Goal: Transaction & Acquisition: Download file/media

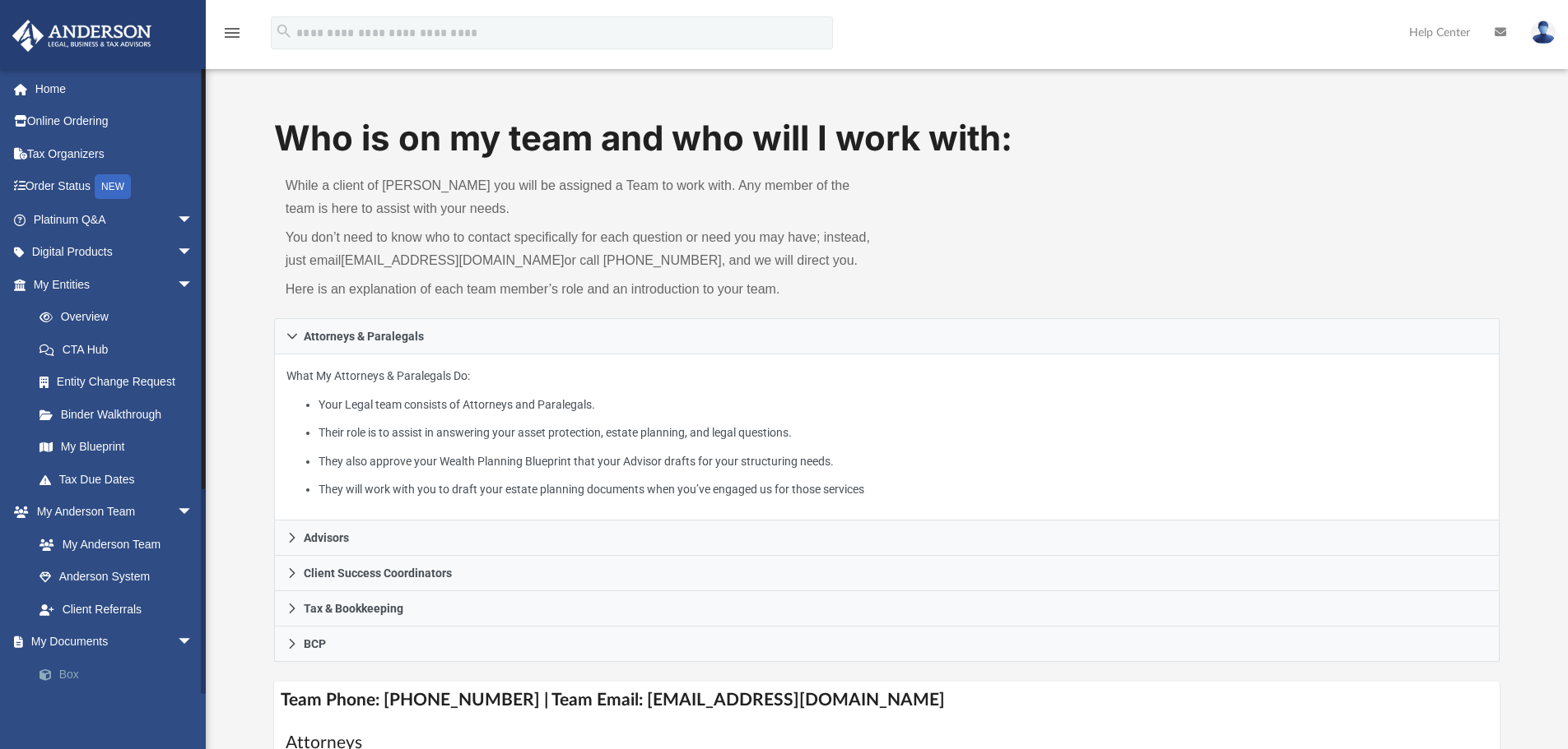
click at [78, 676] on link "Box" at bounding box center [120, 674] width 195 height 33
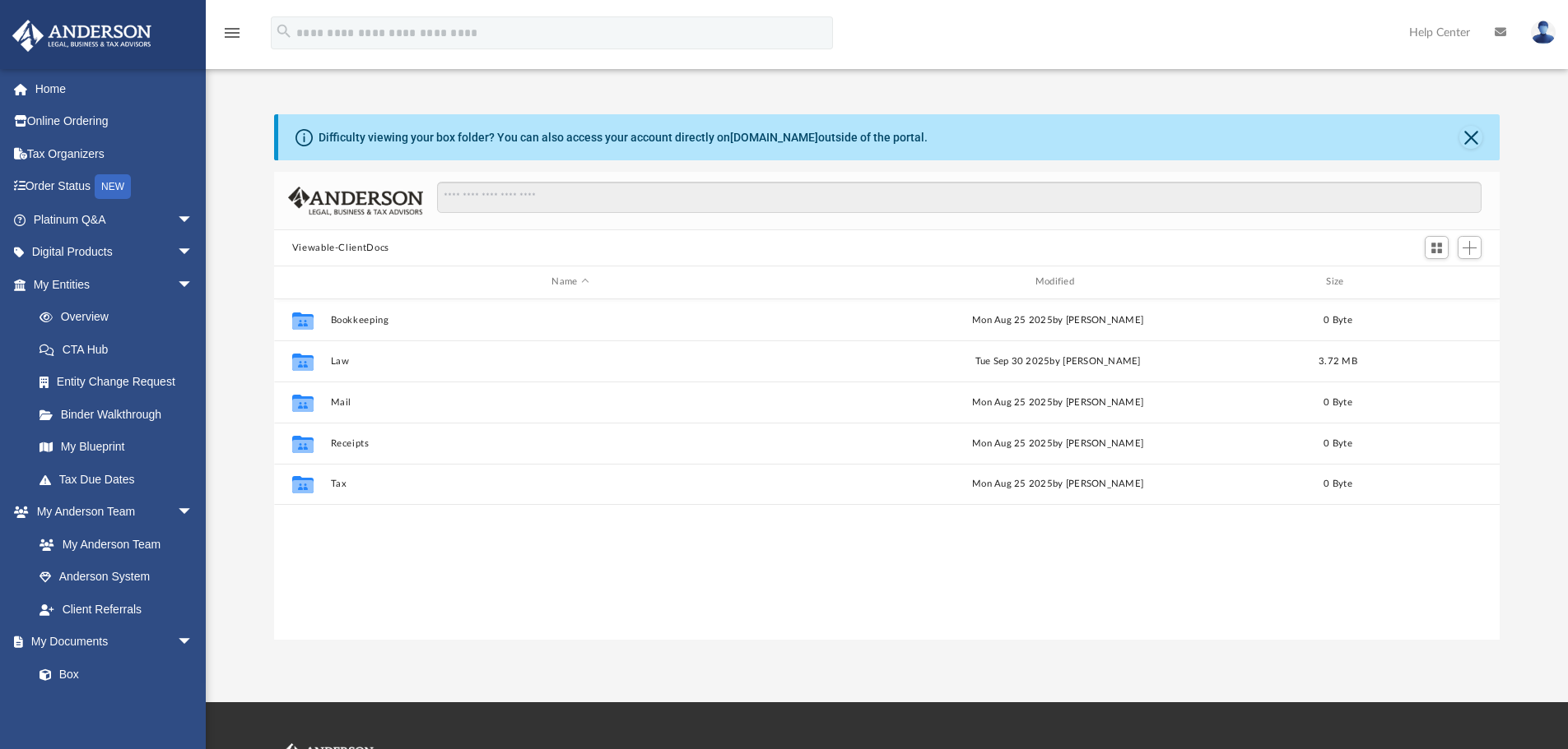
scroll to position [362, 1214]
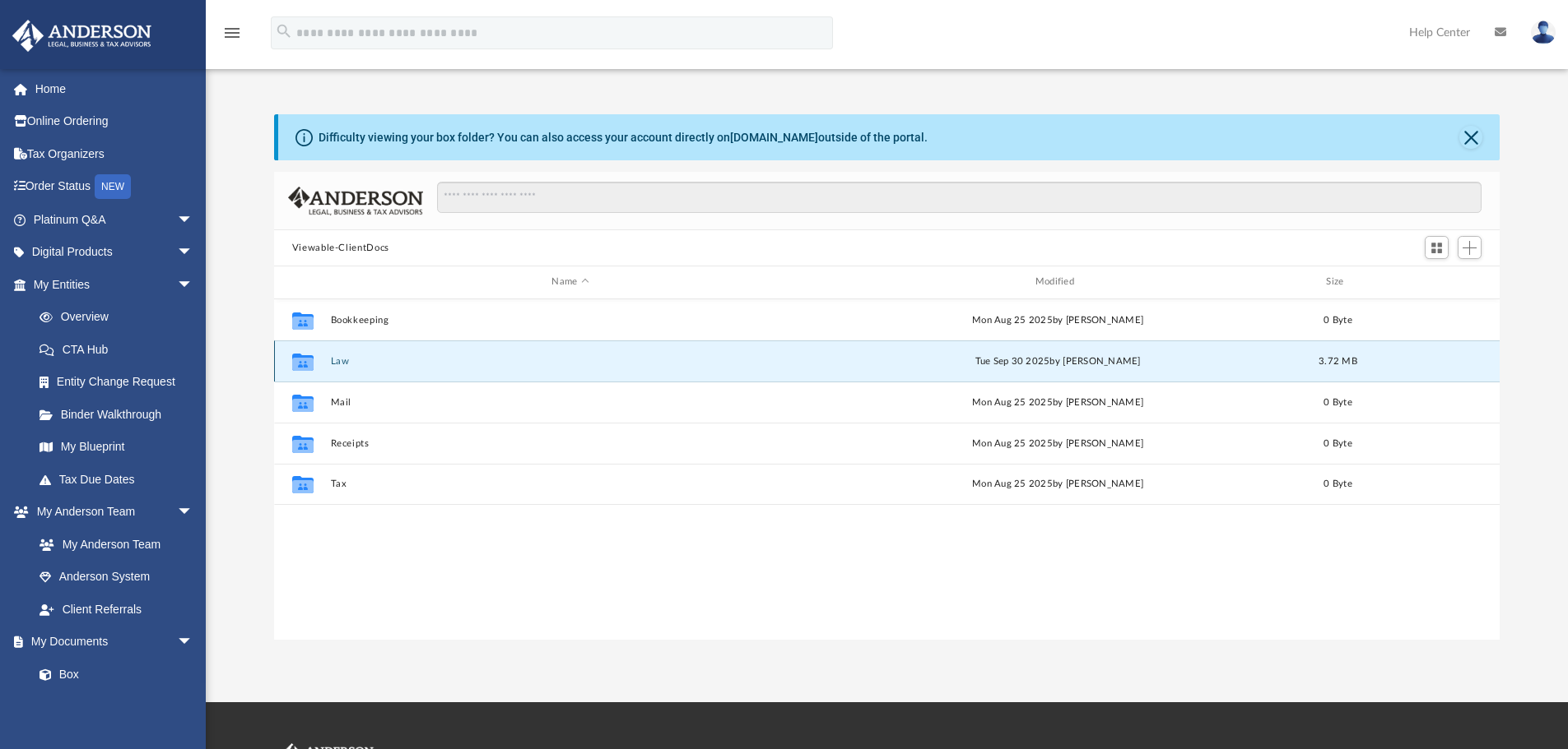
click at [337, 362] on button "Law" at bounding box center [569, 361] width 480 height 11
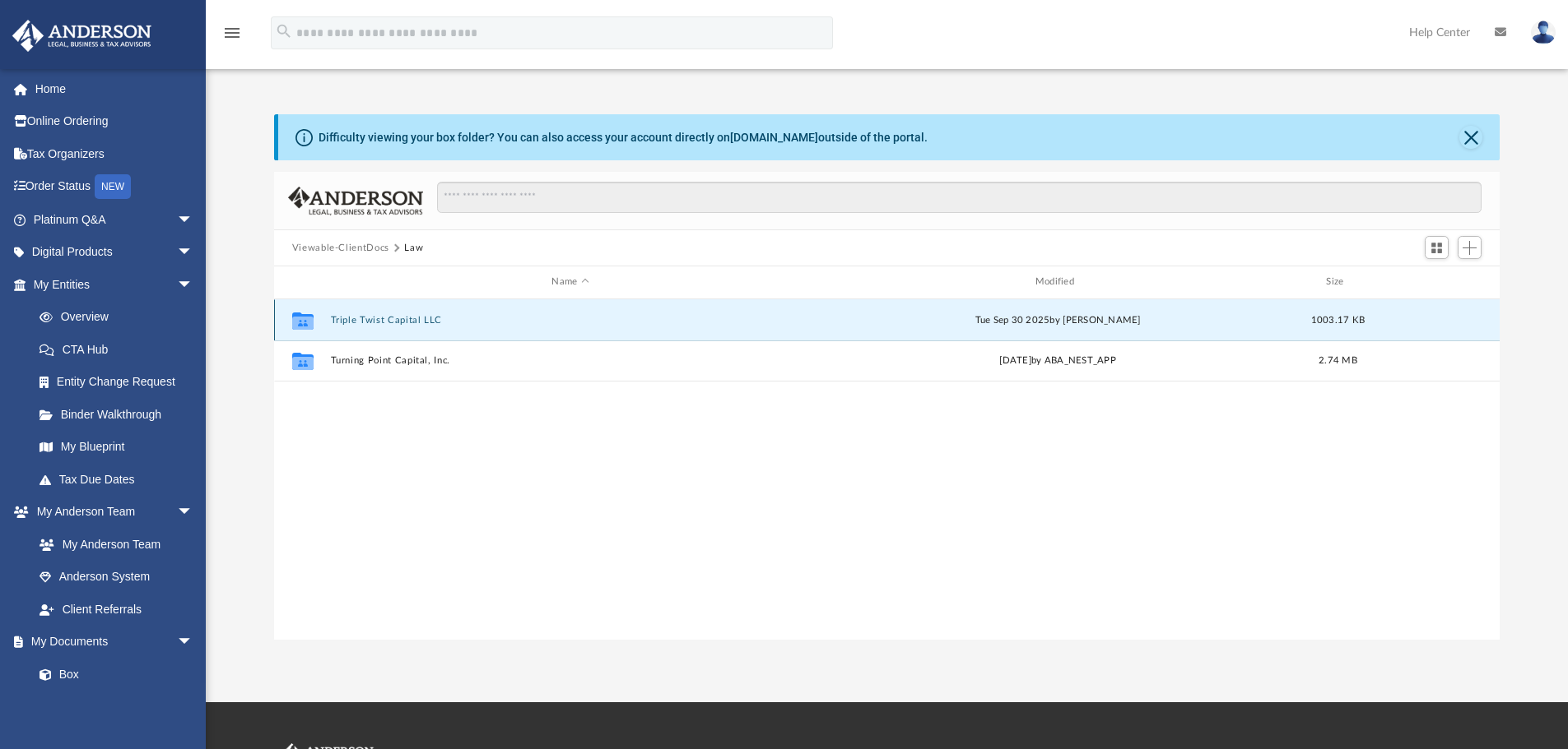
click at [359, 316] on button "Triple Twist Capital LLC" at bounding box center [569, 320] width 480 height 11
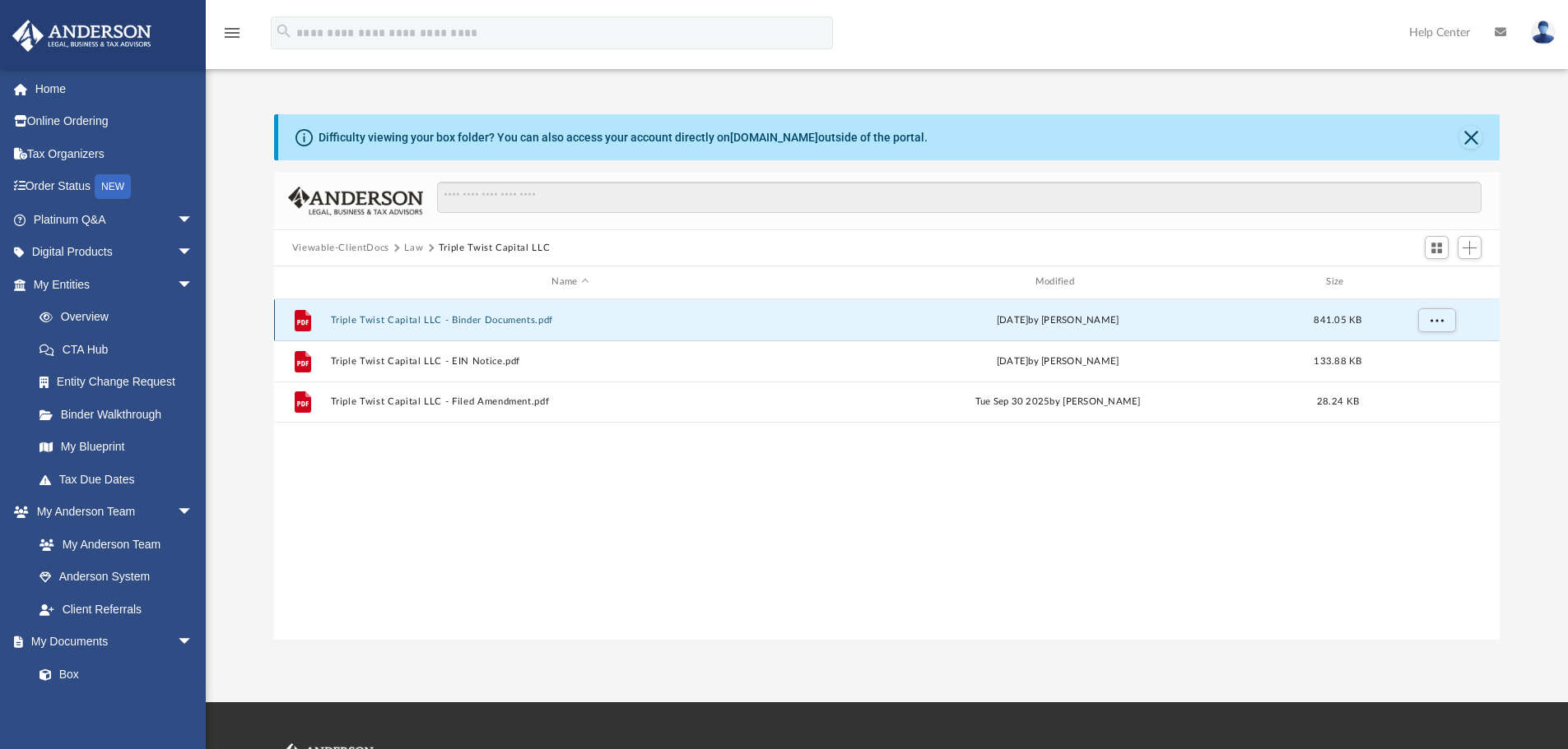
click at [434, 319] on button "Triple Twist Capital LLC - Binder Documents.pdf" at bounding box center [569, 320] width 480 height 11
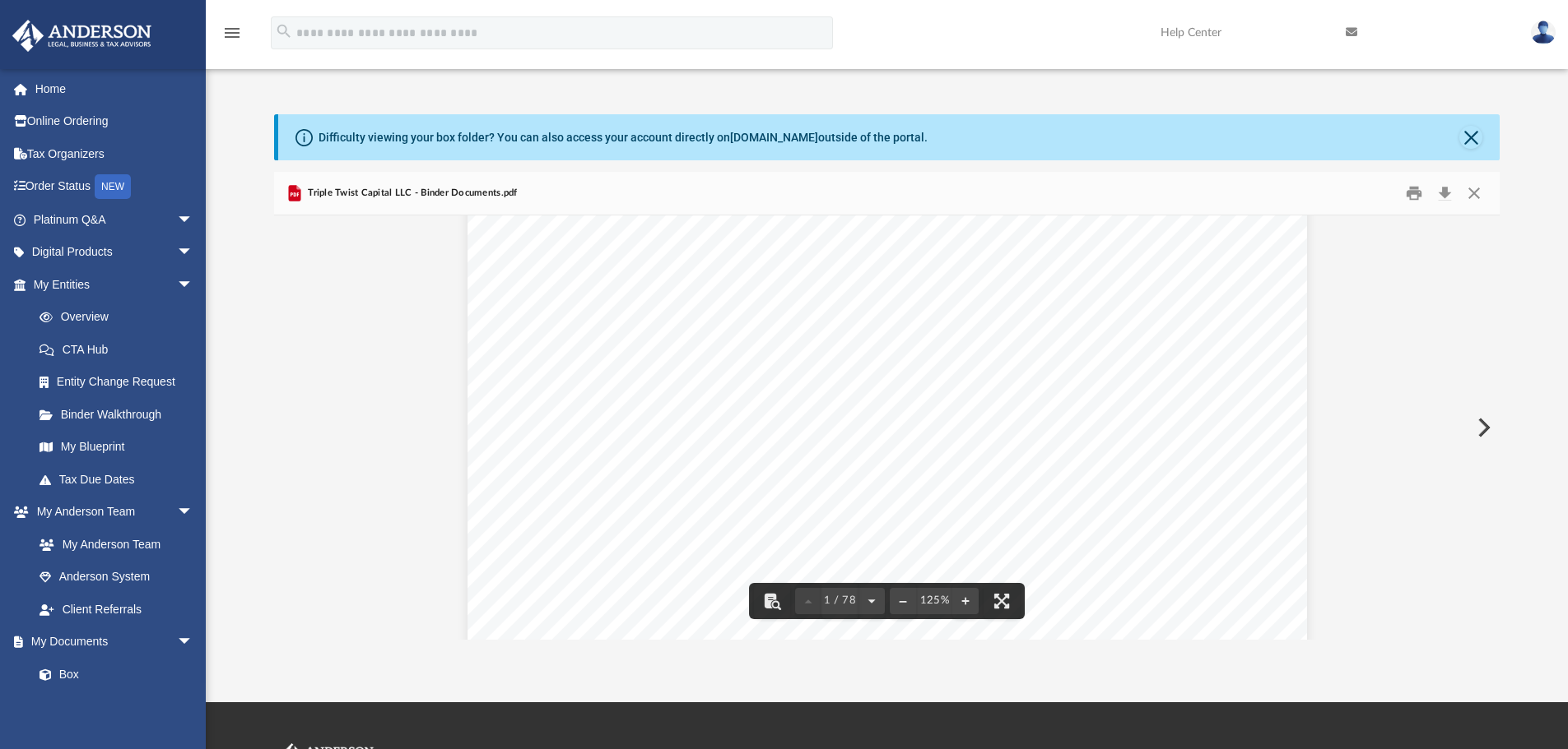
scroll to position [0, 0]
click at [1441, 193] on button "Download" at bounding box center [1444, 193] width 30 height 25
